Goal: Task Accomplishment & Management: Manage account settings

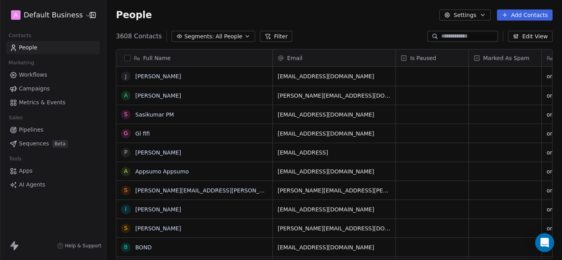
scroll to position [228, 456]
click at [73, 15] on html "A Default Business Contacts People Marketing Workflows Campaigns Metrics & Even…" at bounding box center [281, 130] width 562 height 260
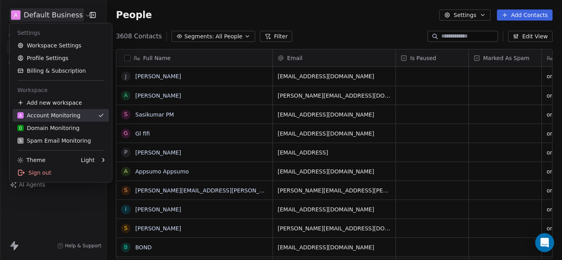
click at [70, 109] on link "A Account Monitoring" at bounding box center [61, 115] width 96 height 13
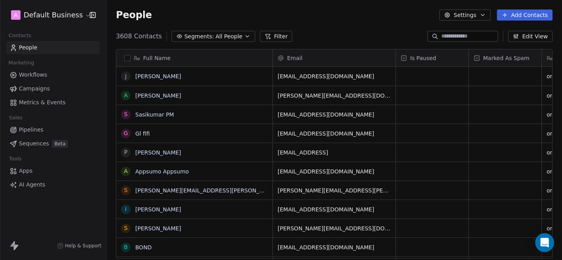
click at [333, 19] on div "People Settings Add Contacts" at bounding box center [334, 14] width 437 height 11
click at [460, 36] on input at bounding box center [468, 36] width 55 height 8
paste input "**********"
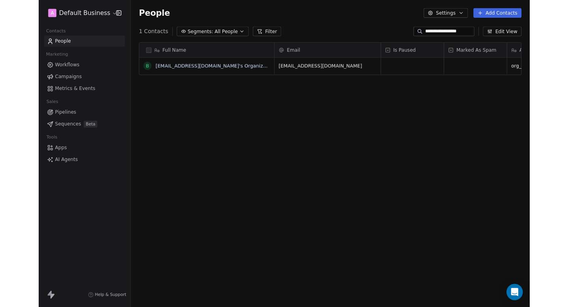
scroll to position [0, 0]
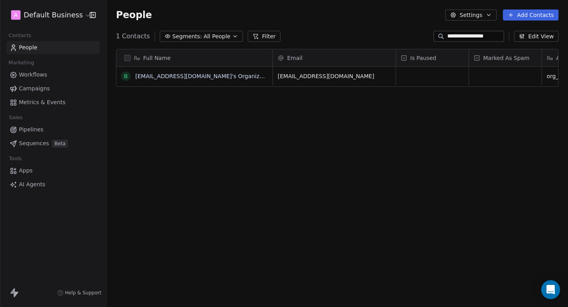
type input "**********"
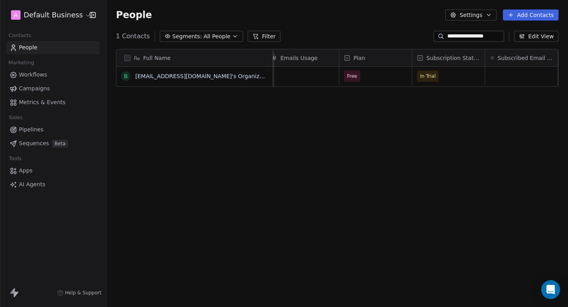
scroll to position [0, 660]
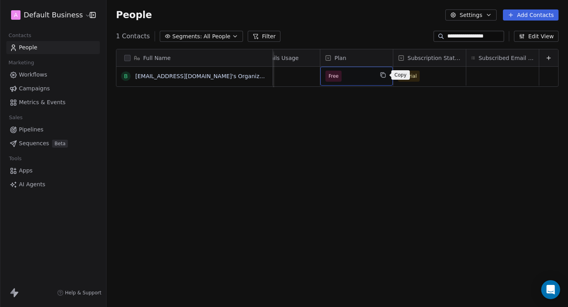
click at [381, 78] on button "grid" at bounding box center [382, 74] width 9 height 9
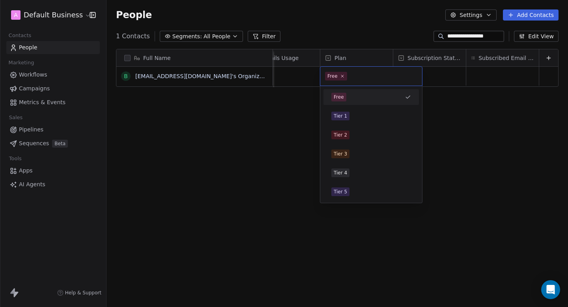
click at [465, 102] on html "**********" at bounding box center [284, 153] width 568 height 307
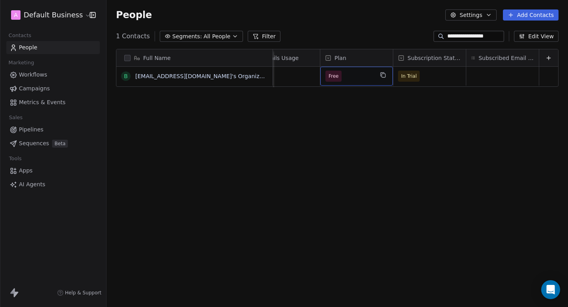
click at [344, 71] on span "Free" at bounding box center [349, 76] width 48 height 11
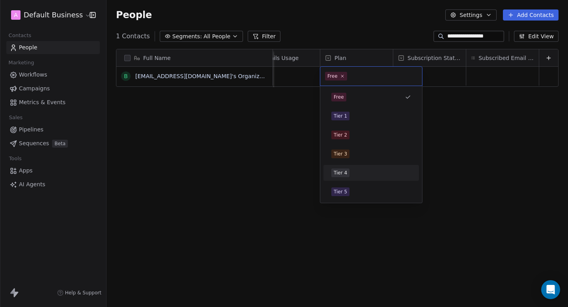
scroll to position [0, 0]
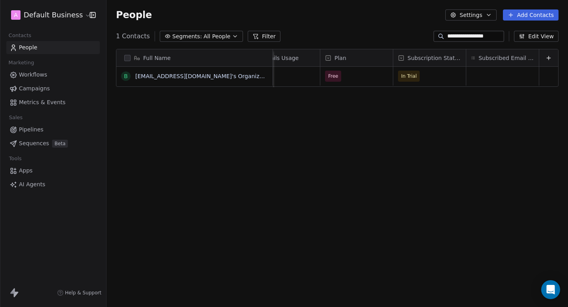
click at [486, 84] on html "**********" at bounding box center [284, 153] width 568 height 307
click at [449, 77] on div "In Trial" at bounding box center [429, 76] width 73 height 19
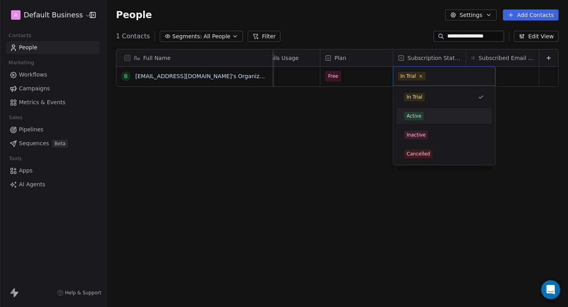
click at [435, 114] on div "Active" at bounding box center [444, 116] width 80 height 9
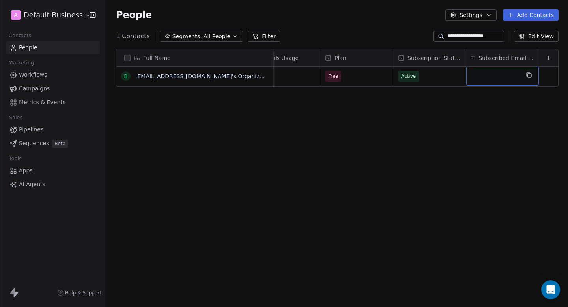
click at [493, 80] on div "grid" at bounding box center [502, 76] width 73 height 19
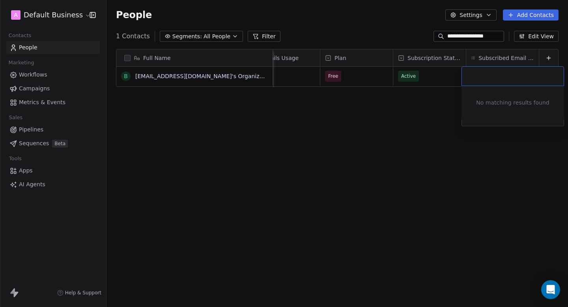
click at [423, 119] on html "**********" at bounding box center [284, 153] width 568 height 307
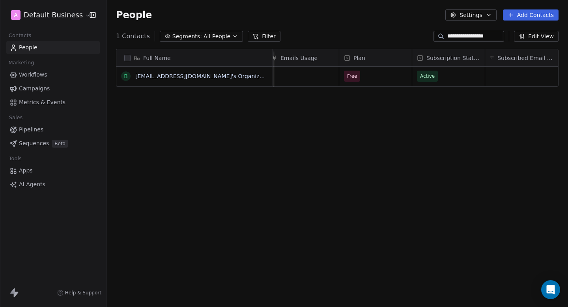
scroll to position [0, 660]
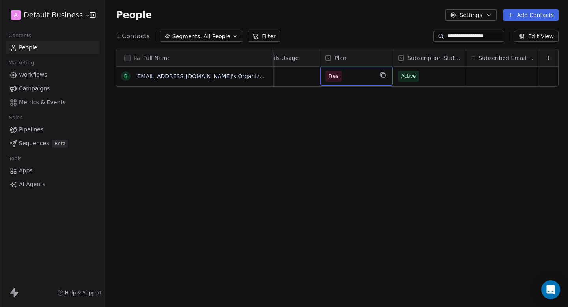
click at [379, 82] on div "Free" at bounding box center [356, 76] width 73 height 19
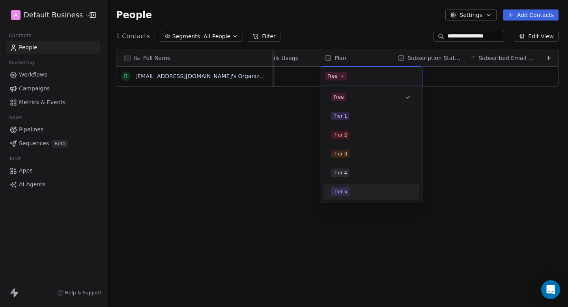
click at [344, 190] on div "Tier 5" at bounding box center [340, 191] width 13 height 7
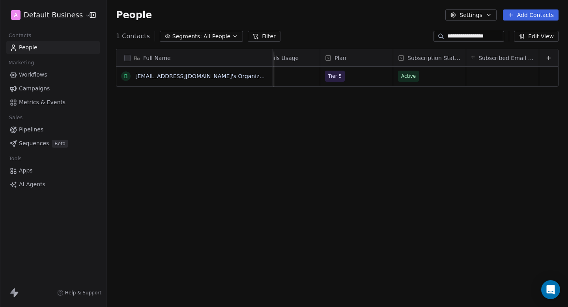
click at [346, 133] on div "Full Name b [EMAIL_ADDRESS][DOMAIN_NAME]'s Organization Workspaces Usage Domain…" at bounding box center [338, 178] width 462 height 270
click at [404, 123] on div "Full Name b [EMAIL_ADDRESS][DOMAIN_NAME]'s Organization Workspaces Usage Domain…" at bounding box center [338, 178] width 462 height 270
click at [353, 134] on div "Full Name b [EMAIL_ADDRESS][DOMAIN_NAME]'s Organization Workspaces Usage Domain…" at bounding box center [338, 178] width 462 height 270
click at [310, 151] on div "Full Name b [EMAIL_ADDRESS][DOMAIN_NAME]'s Organization Workspaces Usage Domain…" at bounding box center [338, 178] width 462 height 270
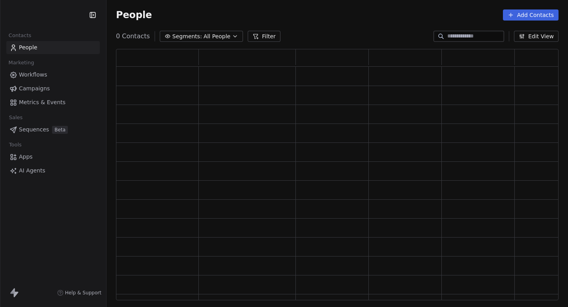
scroll to position [251, 443]
